Goal: Check status: Check status

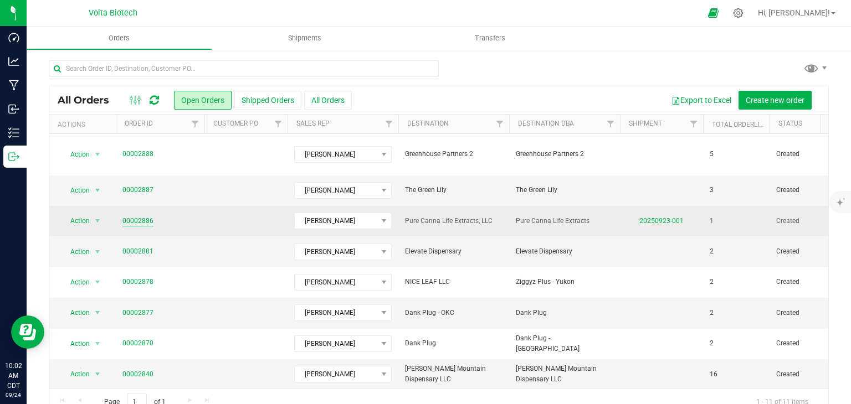
click at [139, 216] on link "00002886" at bounding box center [137, 221] width 31 height 11
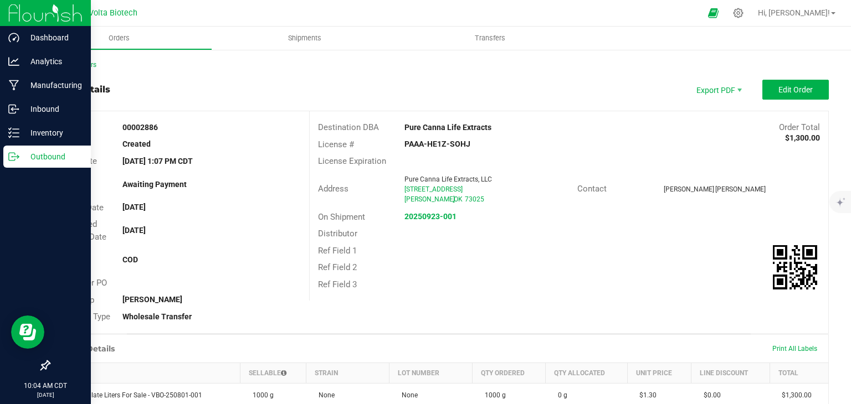
click at [19, 155] on p "Outbound" at bounding box center [52, 156] width 66 height 13
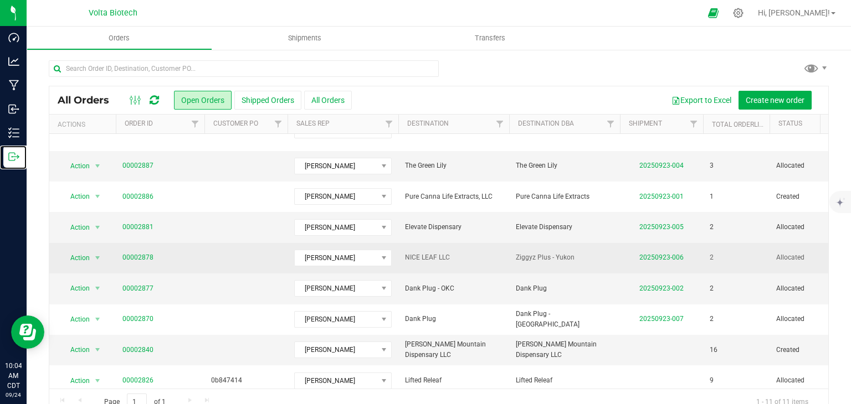
scroll to position [89, 0]
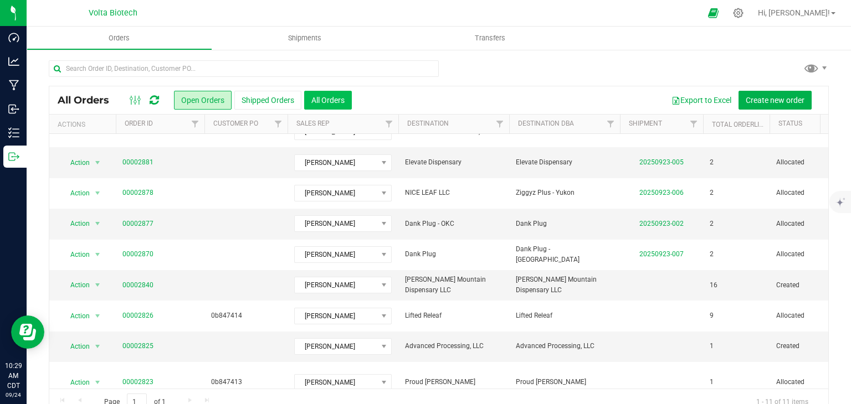
click at [320, 102] on button "All Orders" at bounding box center [328, 100] width 48 height 19
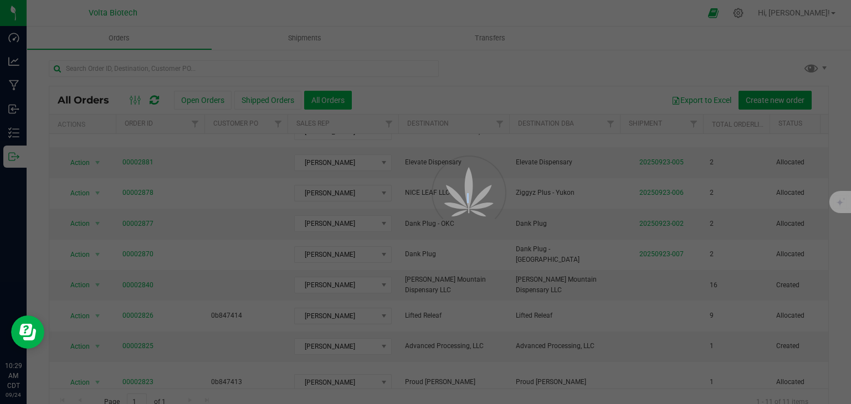
click at [320, 102] on div at bounding box center [425, 202] width 851 height 404
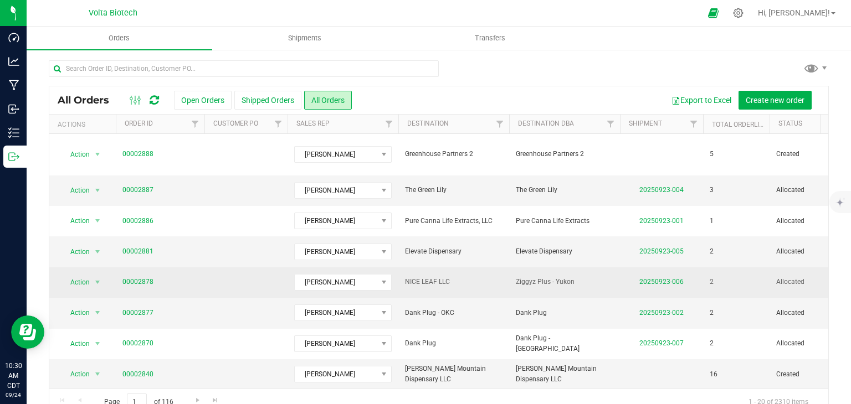
scroll to position [365, 0]
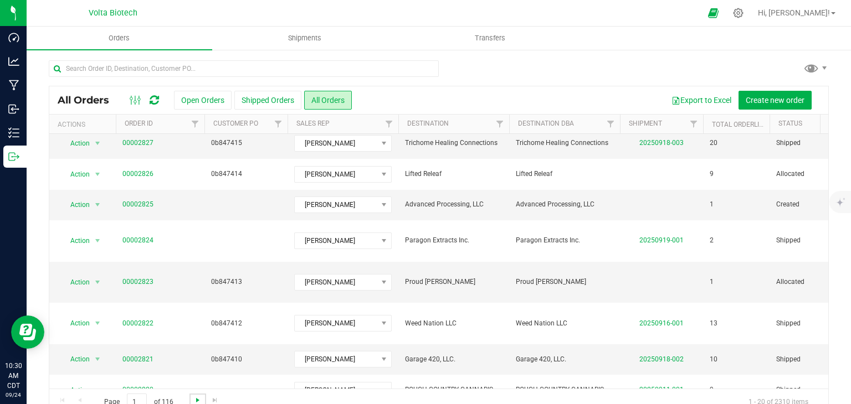
click at [195, 398] on span "Go to the next page" at bounding box center [197, 400] width 9 height 9
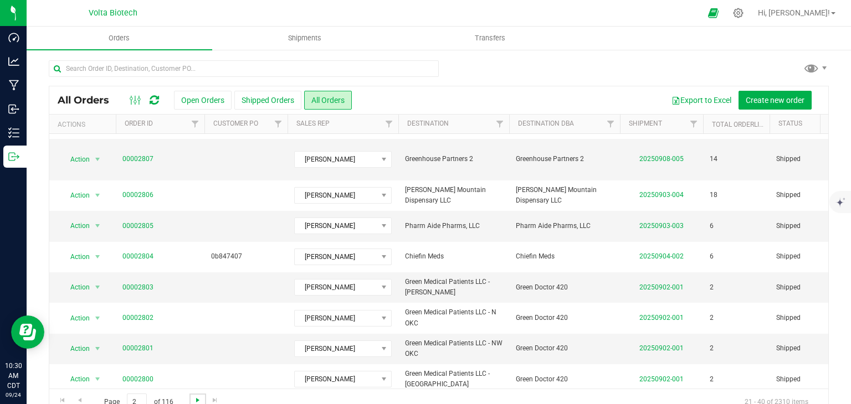
scroll to position [0, 0]
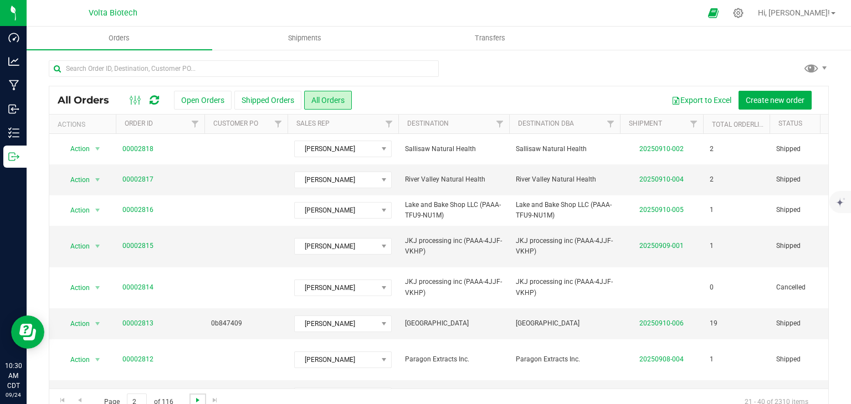
click at [195, 398] on span "Go to the next page" at bounding box center [197, 400] width 9 height 9
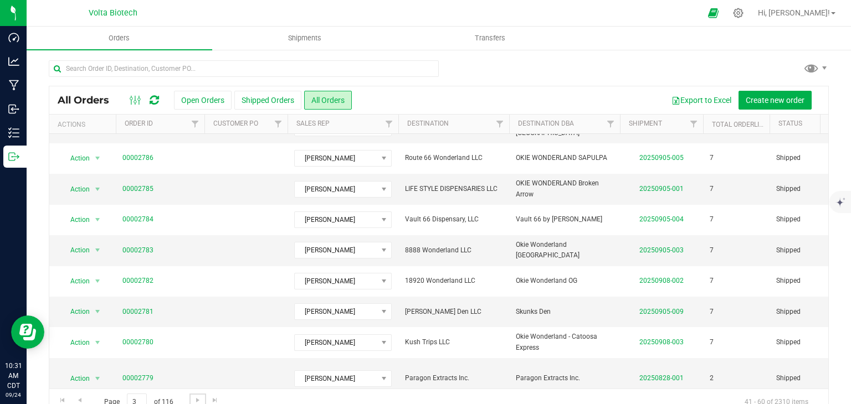
scroll to position [365, 0]
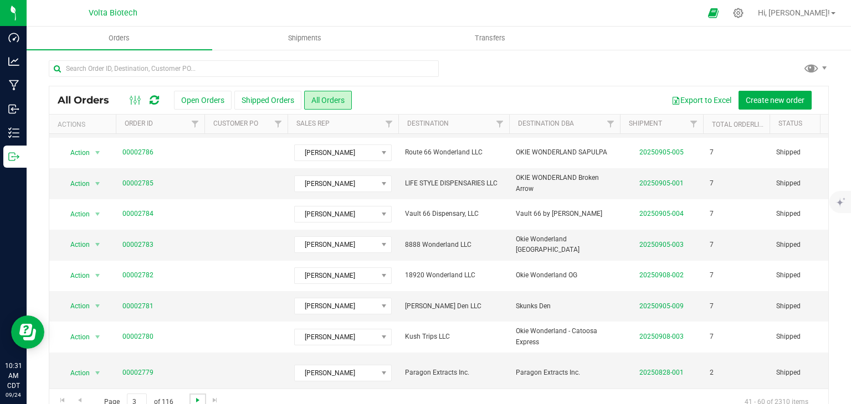
click at [196, 397] on span "Go to the next page" at bounding box center [197, 400] width 9 height 9
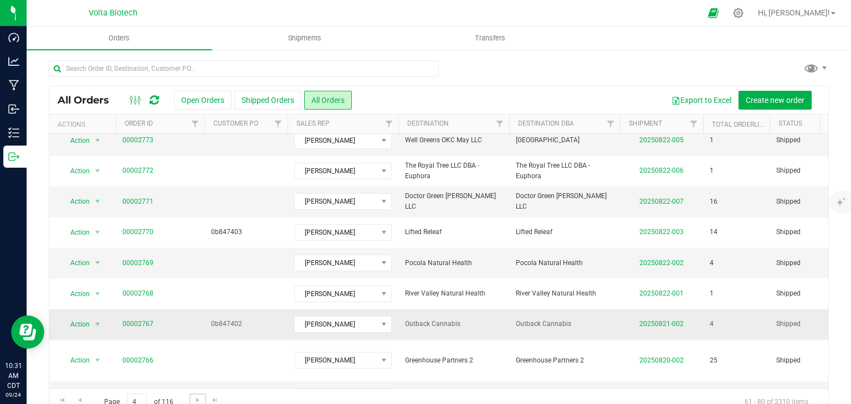
scroll to position [375, 0]
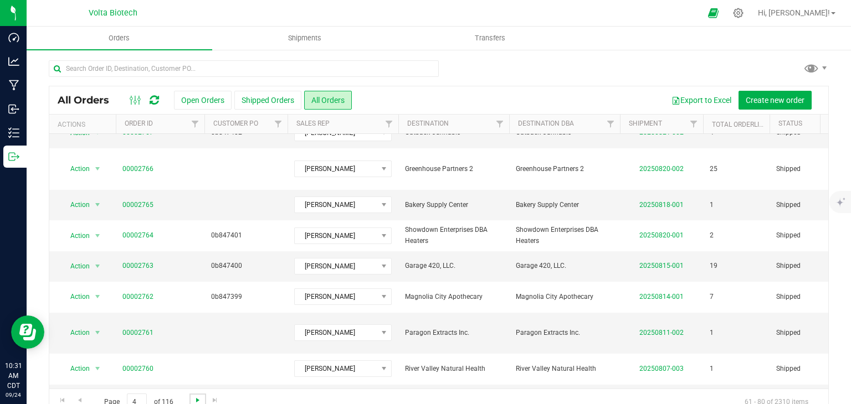
click at [199, 398] on span "Go to the next page" at bounding box center [197, 400] width 9 height 9
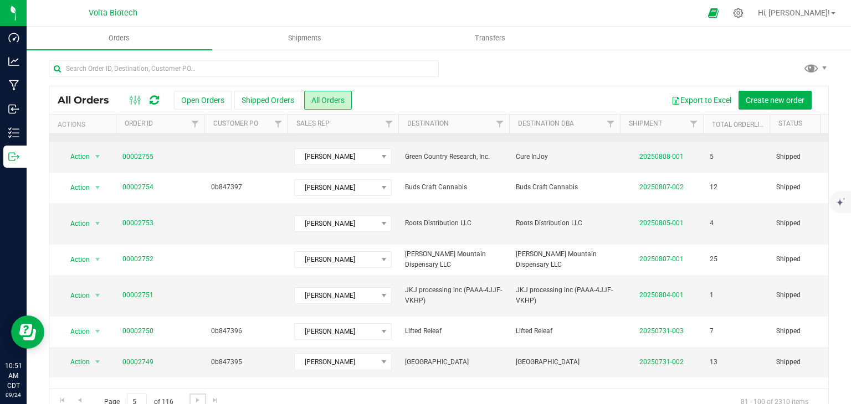
scroll to position [0, 0]
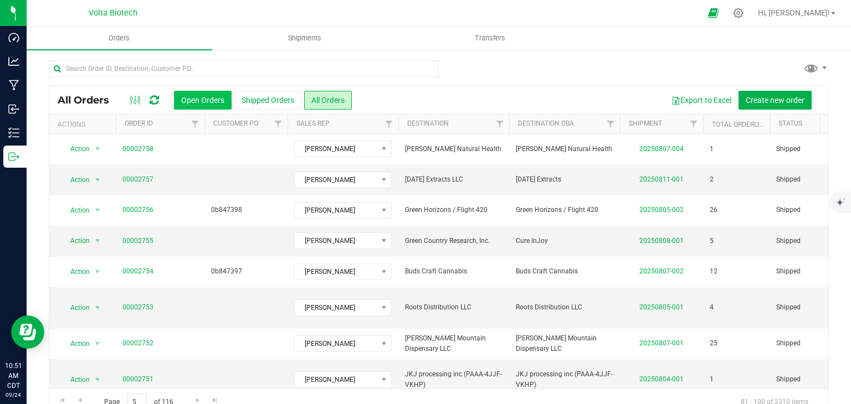
click at [197, 96] on button "Open Orders" at bounding box center [203, 100] width 58 height 19
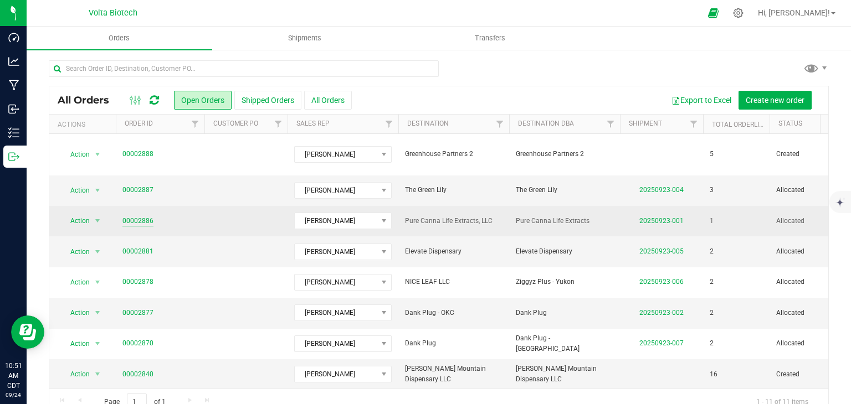
click at [131, 216] on link "00002886" at bounding box center [137, 221] width 31 height 11
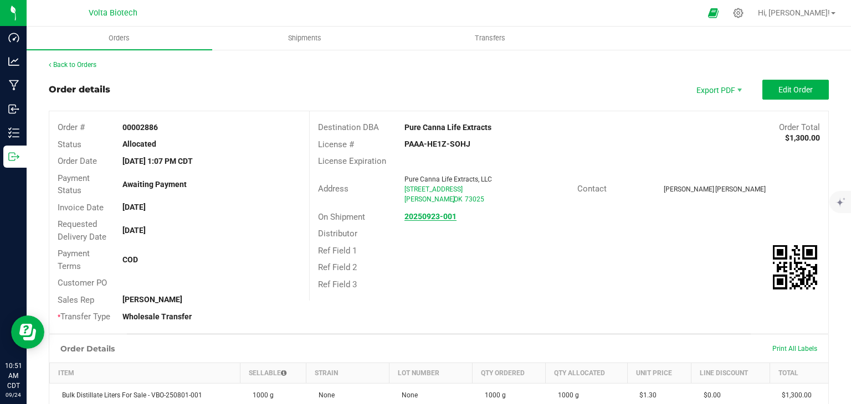
click at [418, 221] on link "20250923-001" at bounding box center [430, 216] width 52 height 9
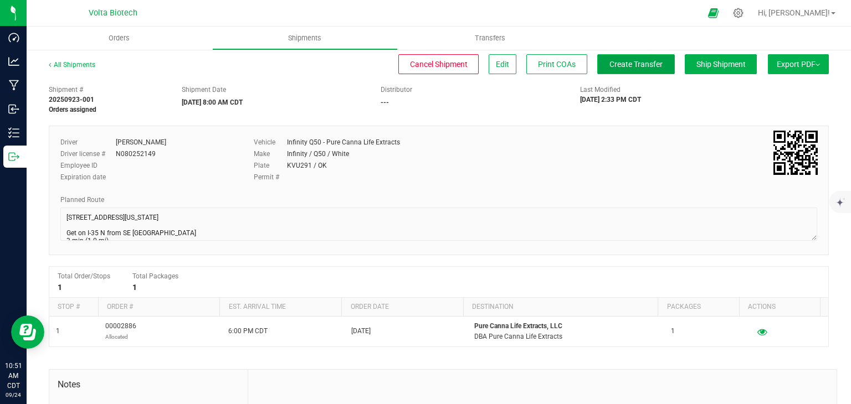
click at [623, 58] on button "Create Transfer" at bounding box center [636, 64] width 78 height 20
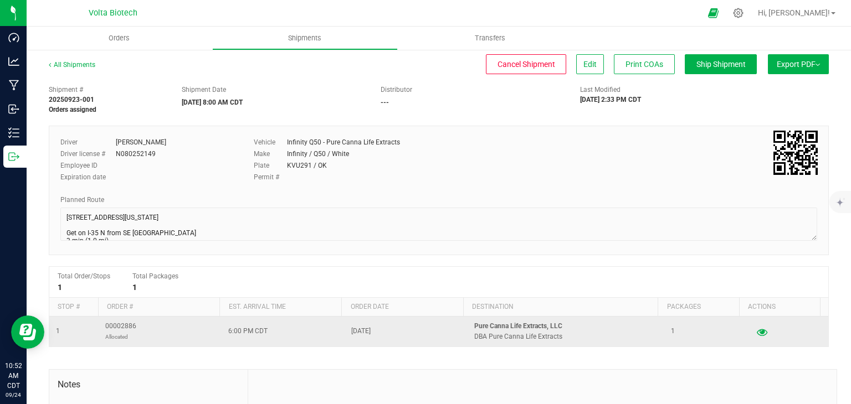
click at [752, 331] on button "button" at bounding box center [762, 332] width 20 height 18
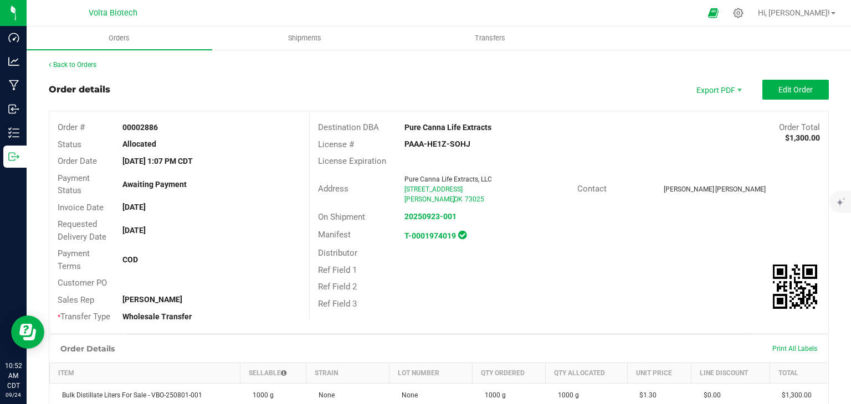
scroll to position [9, 0]
